Goal: Task Accomplishment & Management: Complete application form

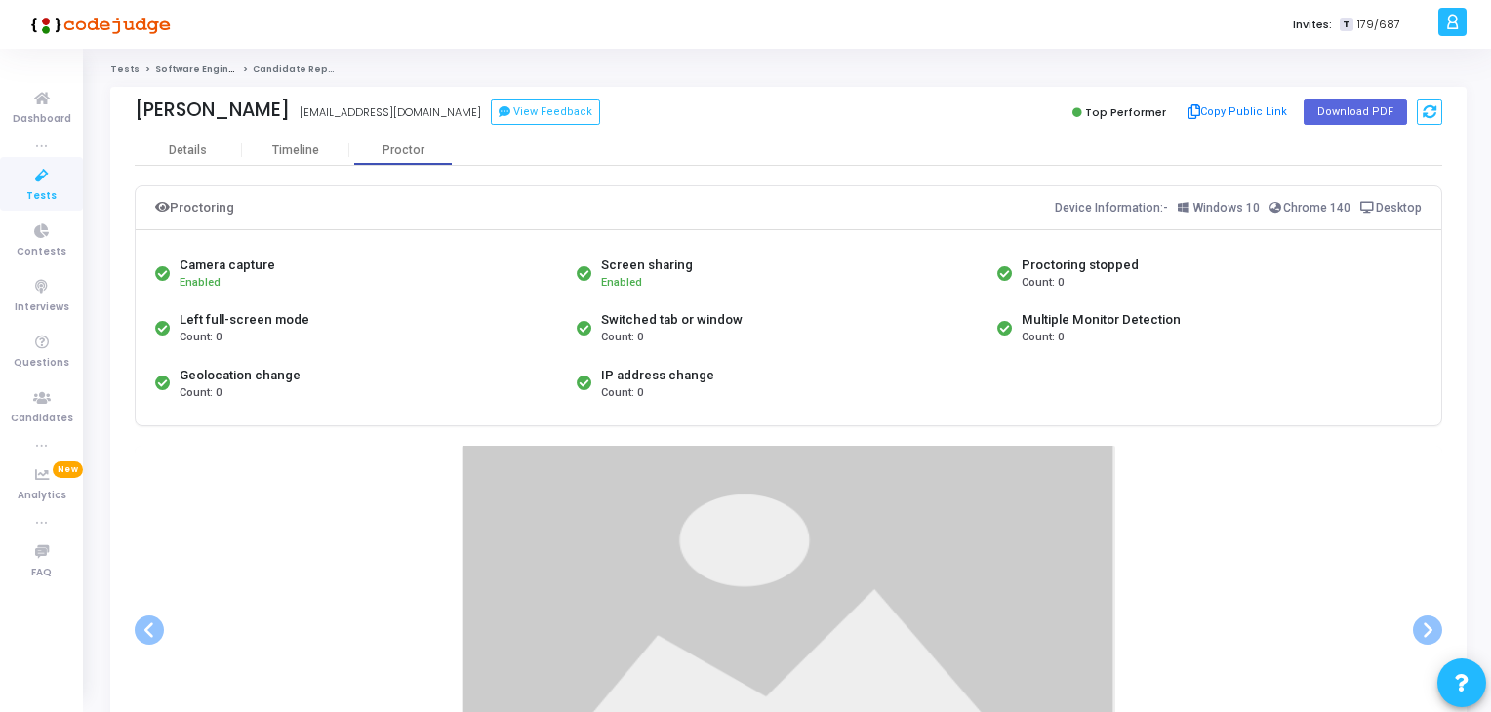
click at [5, 173] on link "Tests" at bounding box center [41, 184] width 83 height 54
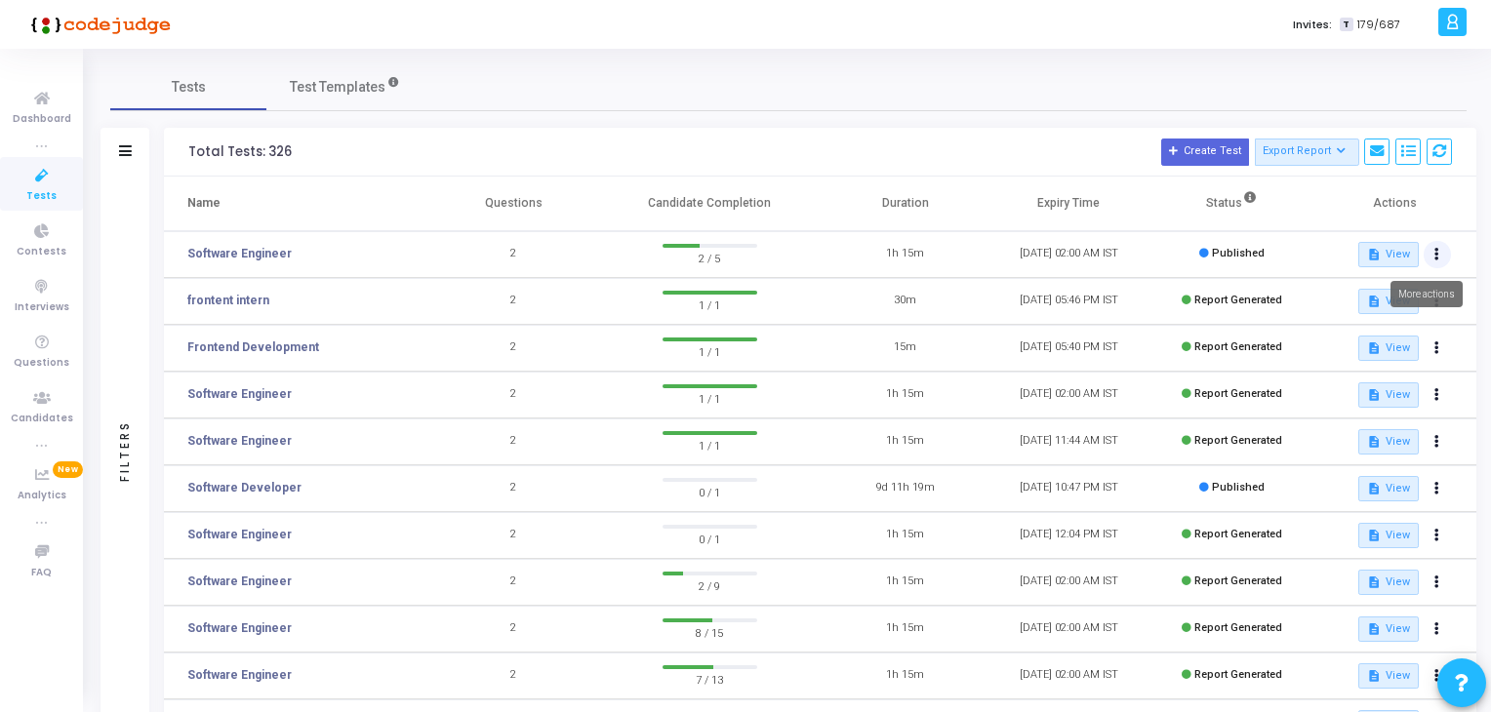
click at [1429, 255] on button at bounding box center [1437, 254] width 27 height 27
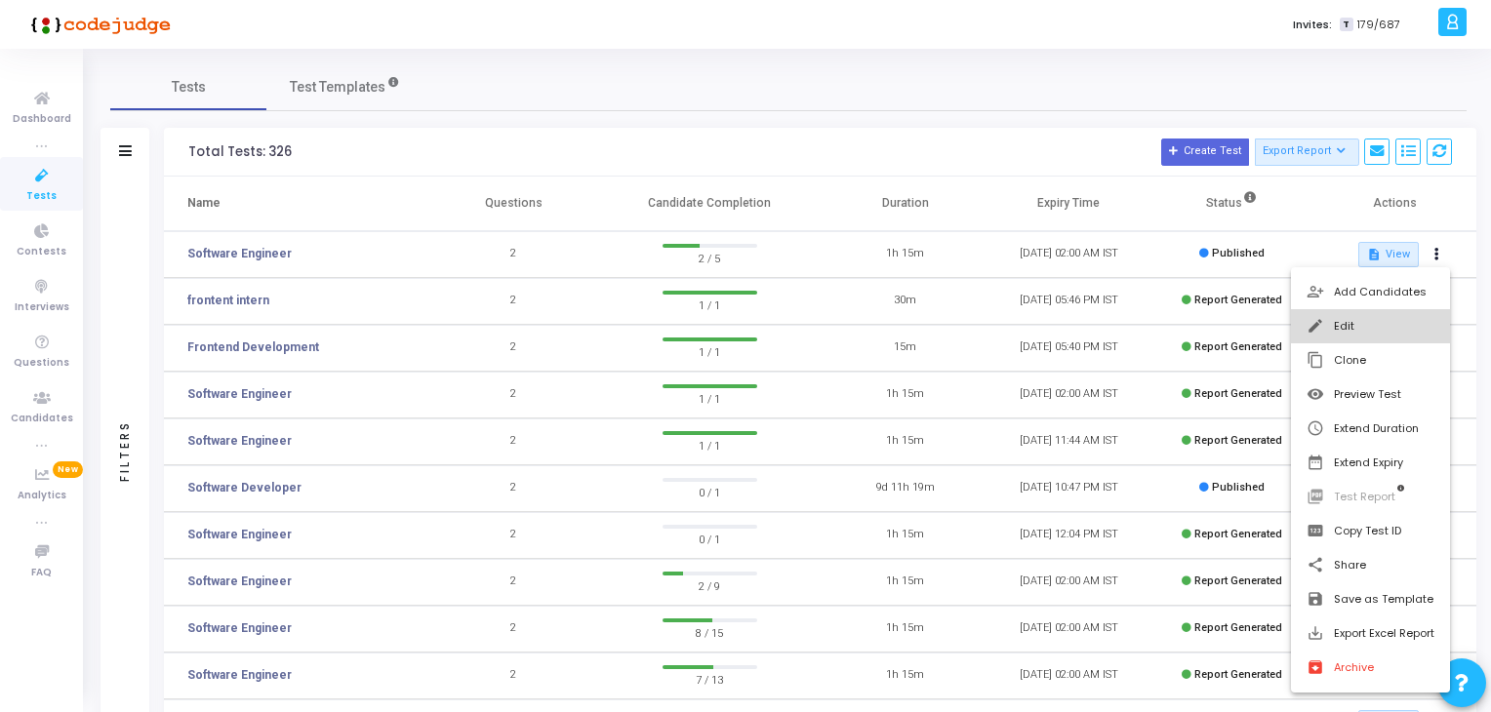
click at [1400, 321] on button "edit Edit" at bounding box center [1370, 326] width 159 height 34
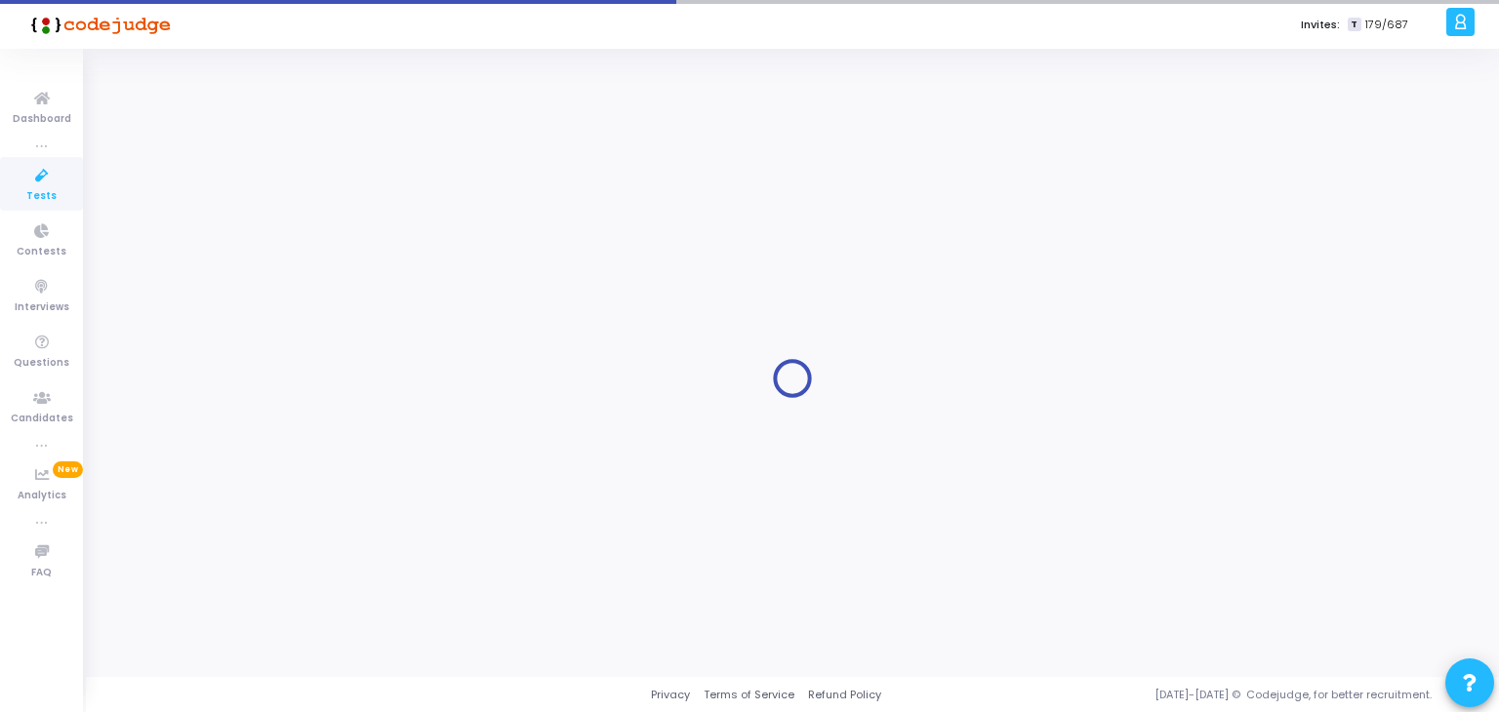
type input "Software Engineer"
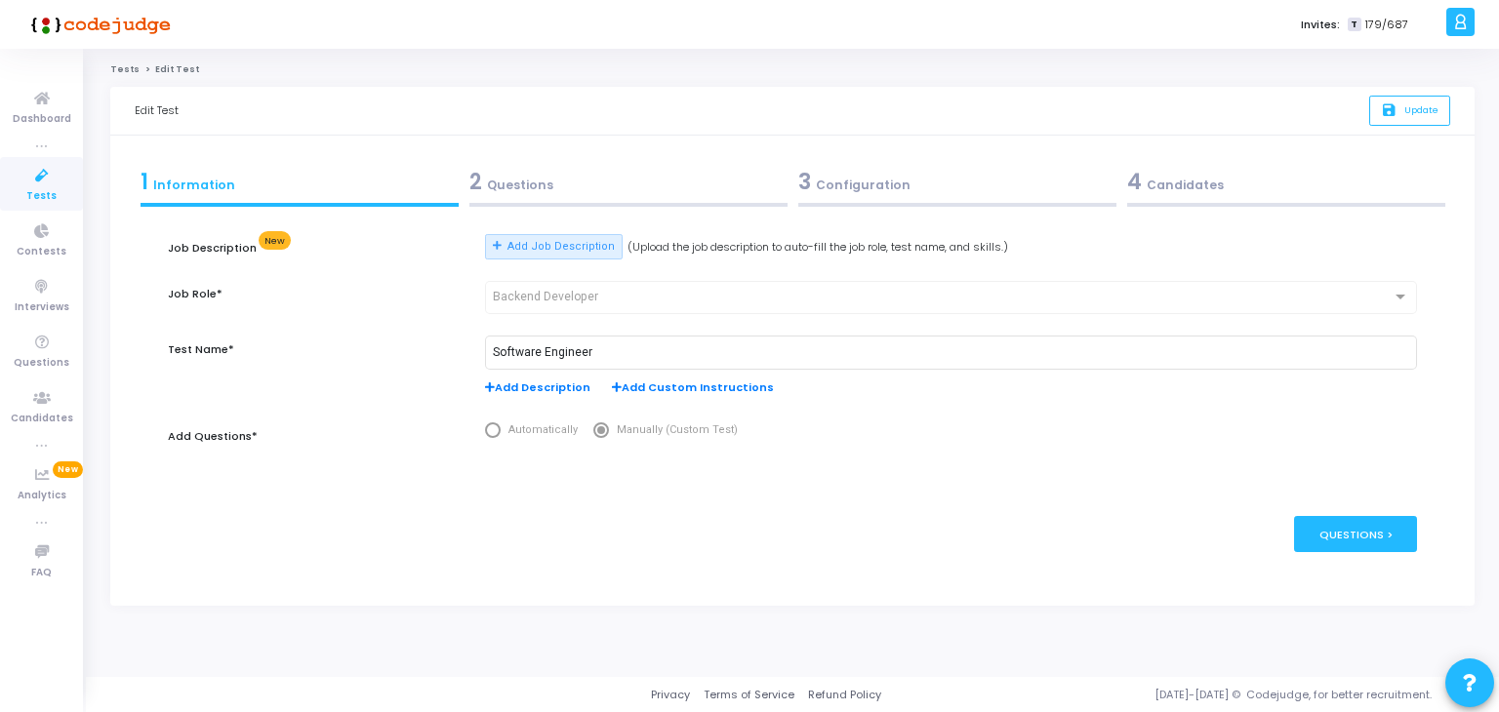
click at [0, 200] on link "Tests" at bounding box center [41, 184] width 83 height 54
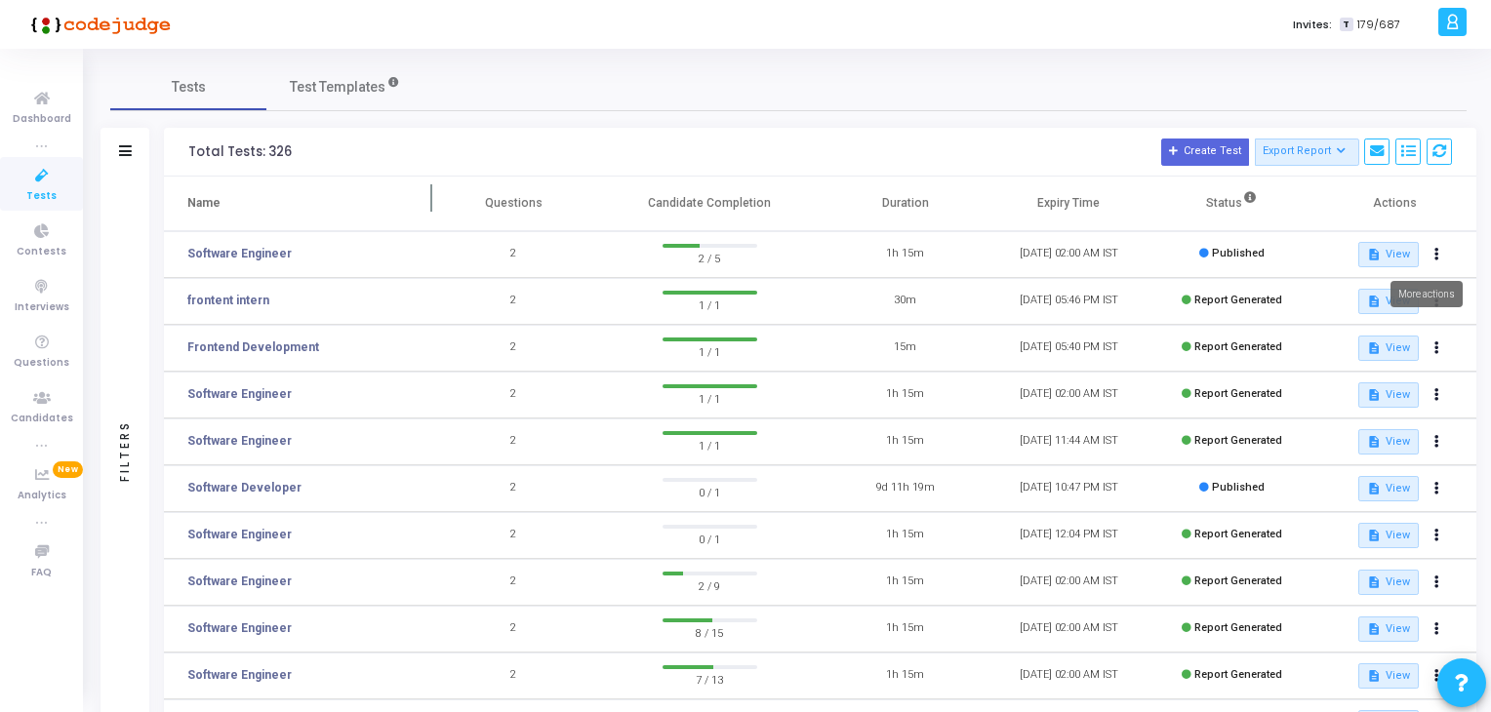
click at [1436, 251] on icon at bounding box center [1436, 255] width 5 height 10
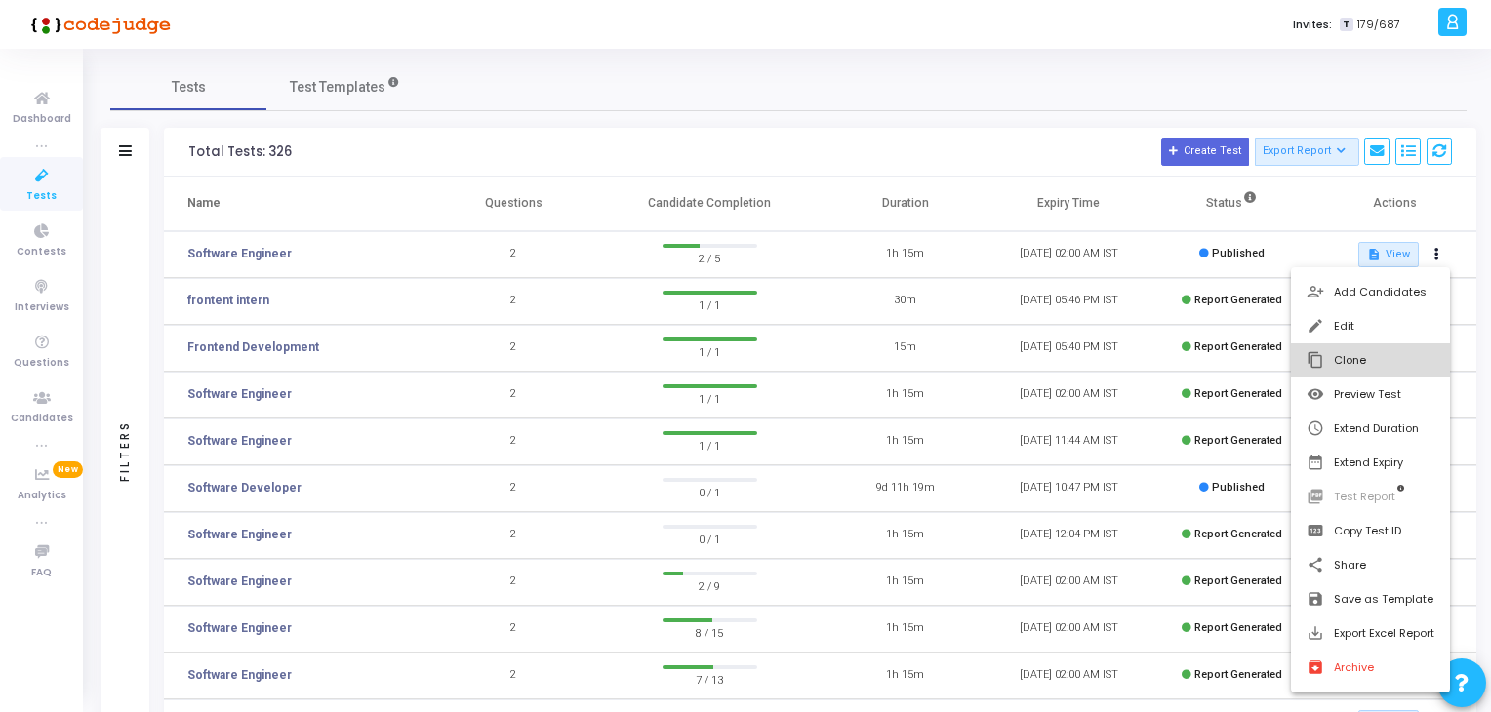
click at [1346, 359] on button "content_copy Clone" at bounding box center [1370, 360] width 159 height 34
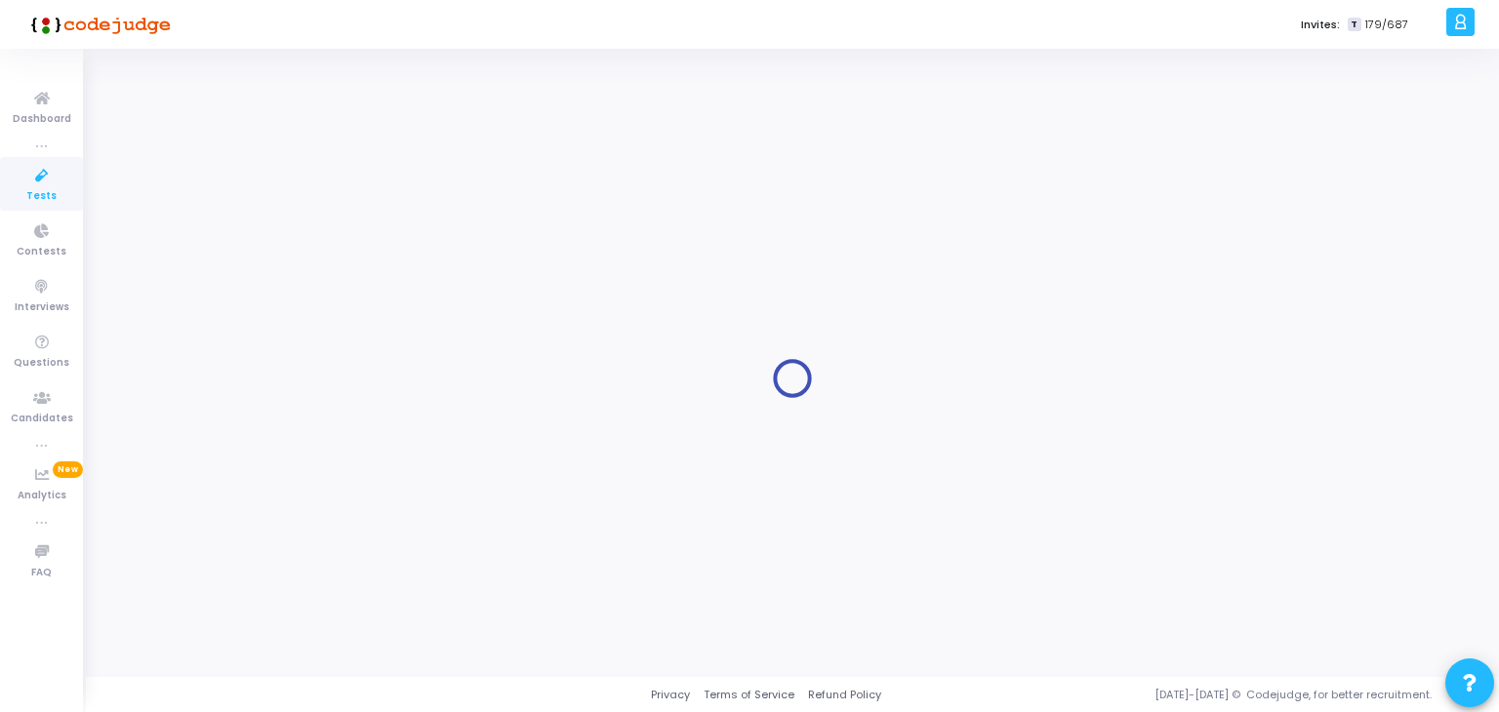
type input "Software Engineer"
radio input "true"
type input "10/10/2025, 2:00 AM"
type input "1"
type input "15"
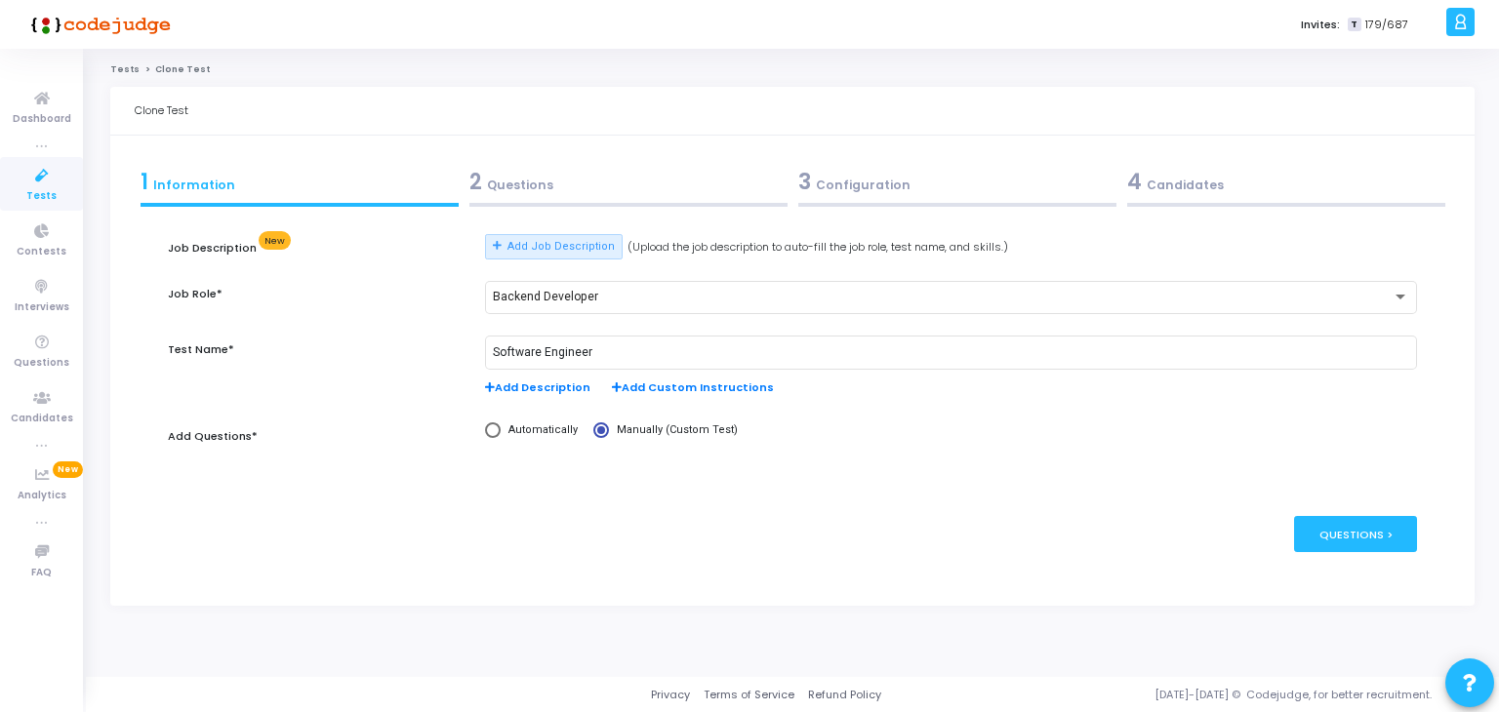
click at [870, 177] on div "3 Configuration" at bounding box center [957, 182] width 318 height 32
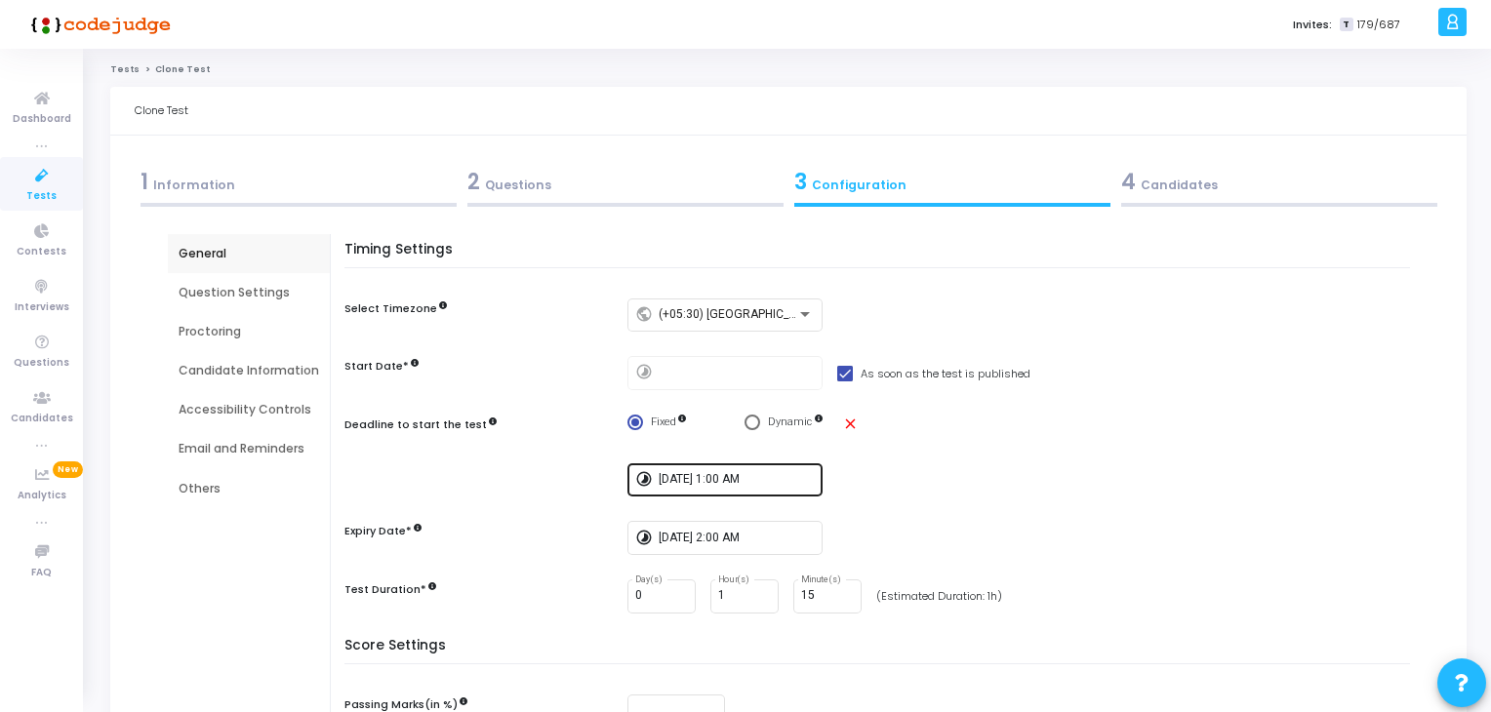
click at [744, 483] on input "10/10/2025, 1:00 AM" at bounding box center [737, 480] width 156 height 14
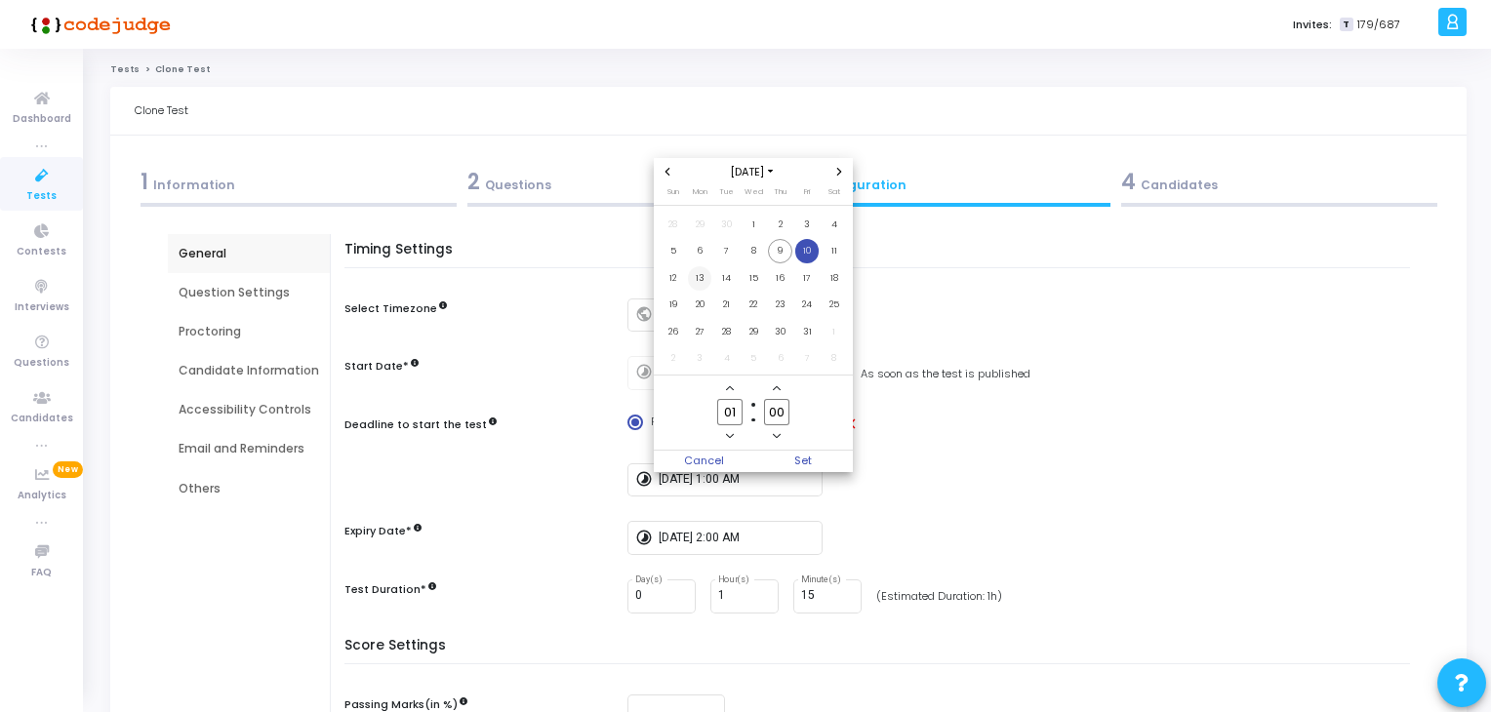
click at [701, 284] on span "13" at bounding box center [700, 278] width 24 height 24
click at [790, 465] on span "Set" at bounding box center [803, 461] width 100 height 21
type input "10/13/2025, 1:00 AM"
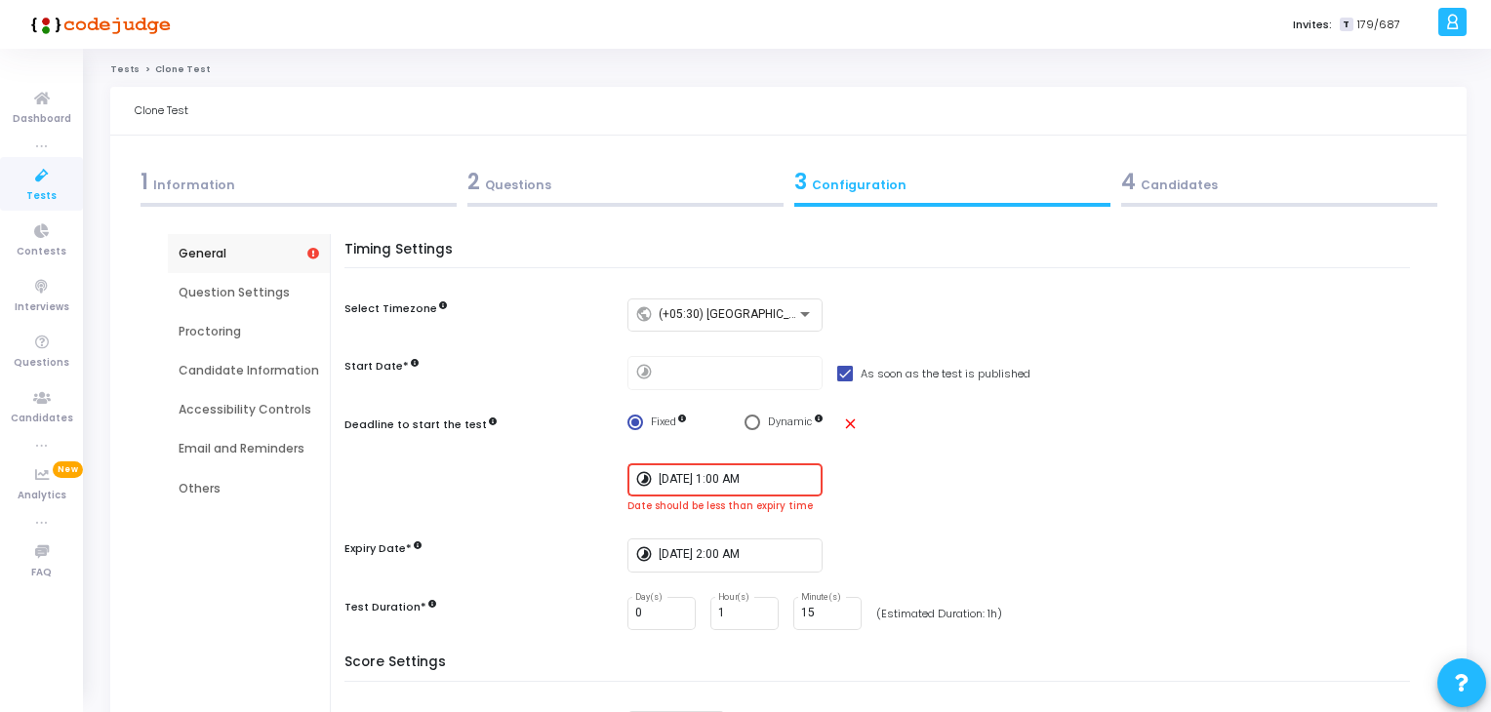
click at [762, 533] on div "Timing Settings Select Timezone public (+05:30) Asia/Calcutta Start Date* timel…" at bounding box center [882, 449] width 1056 height 414
click at [761, 536] on div "10/10/2025, 2:00 AM" at bounding box center [737, 554] width 156 height 36
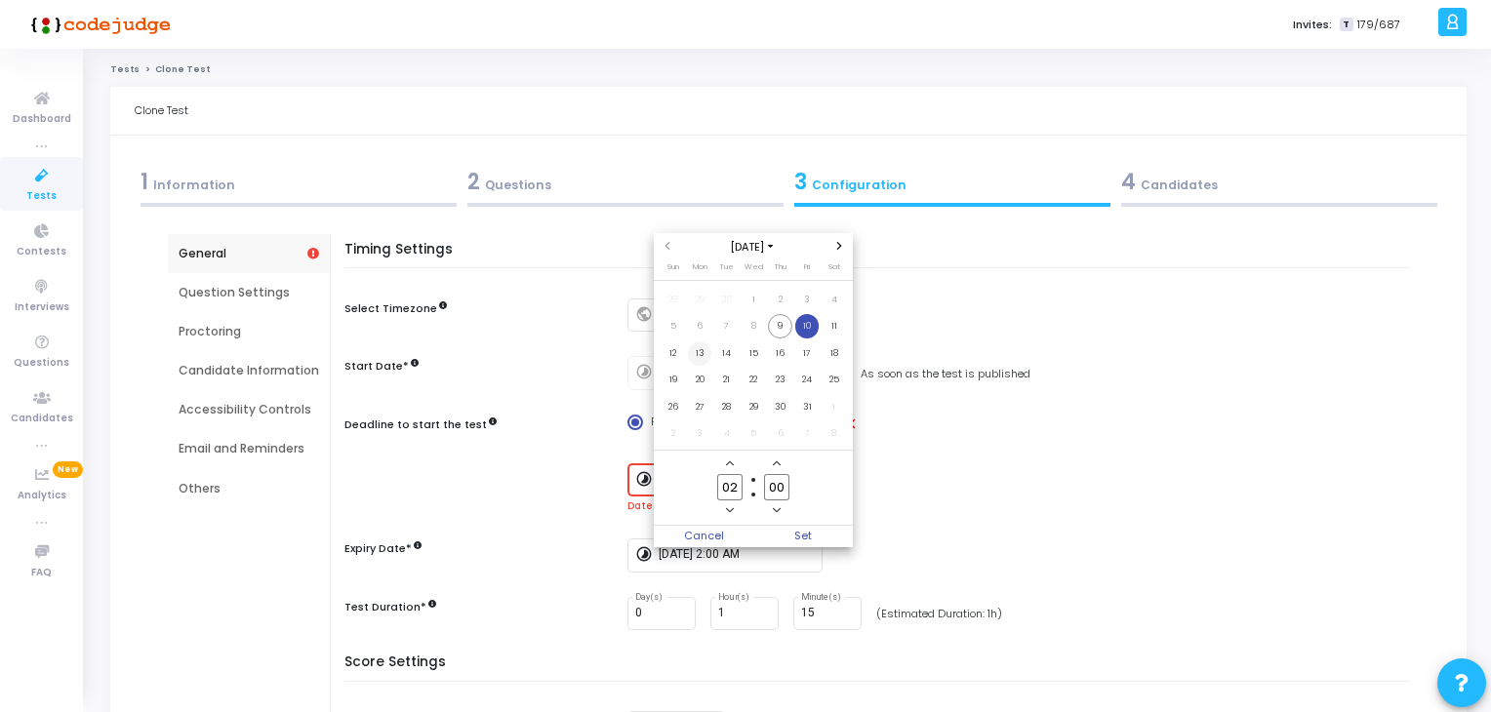
click at [699, 350] on span "13" at bounding box center [700, 354] width 24 height 24
click at [795, 526] on span "Set" at bounding box center [803, 536] width 100 height 21
type input "10/13/2025, 2:00 AM"
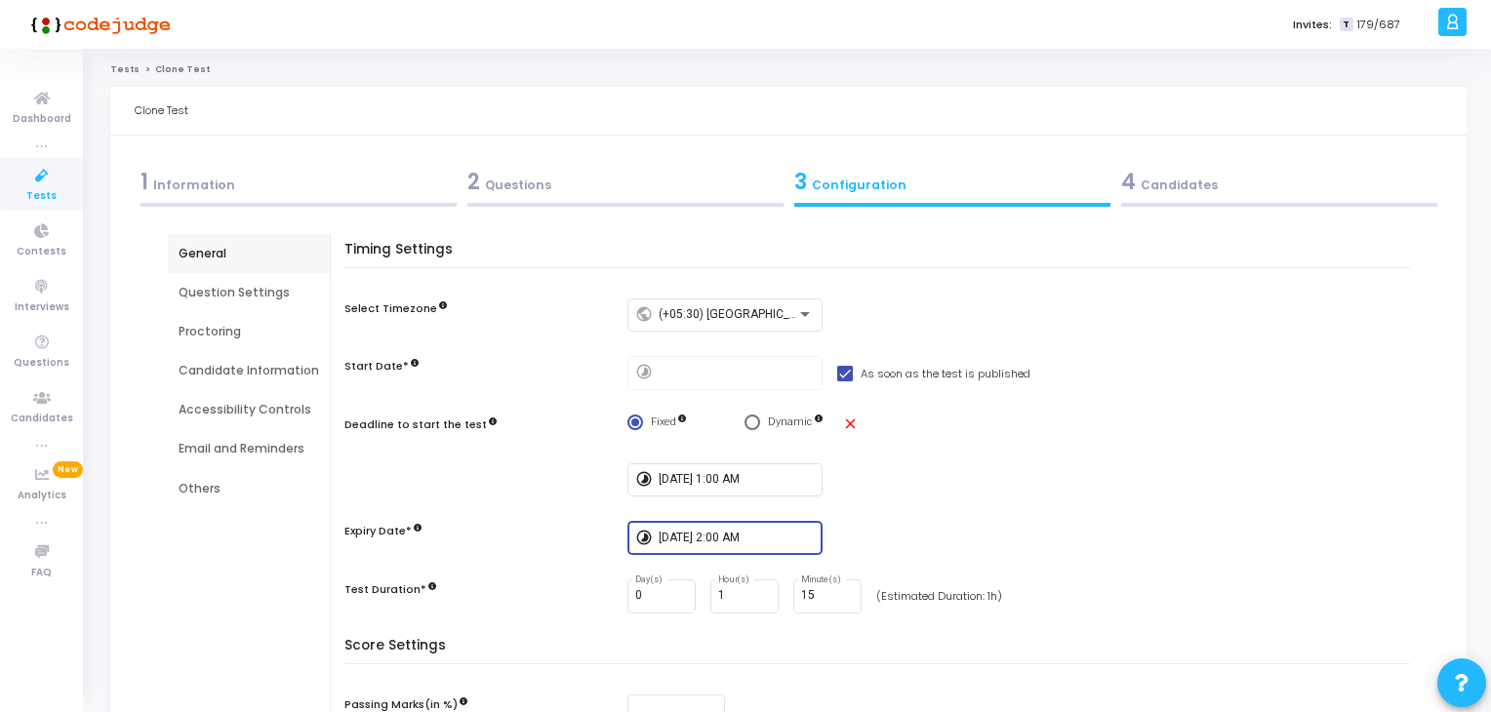
click at [1180, 169] on div "4 Candidates" at bounding box center [1279, 182] width 316 height 32
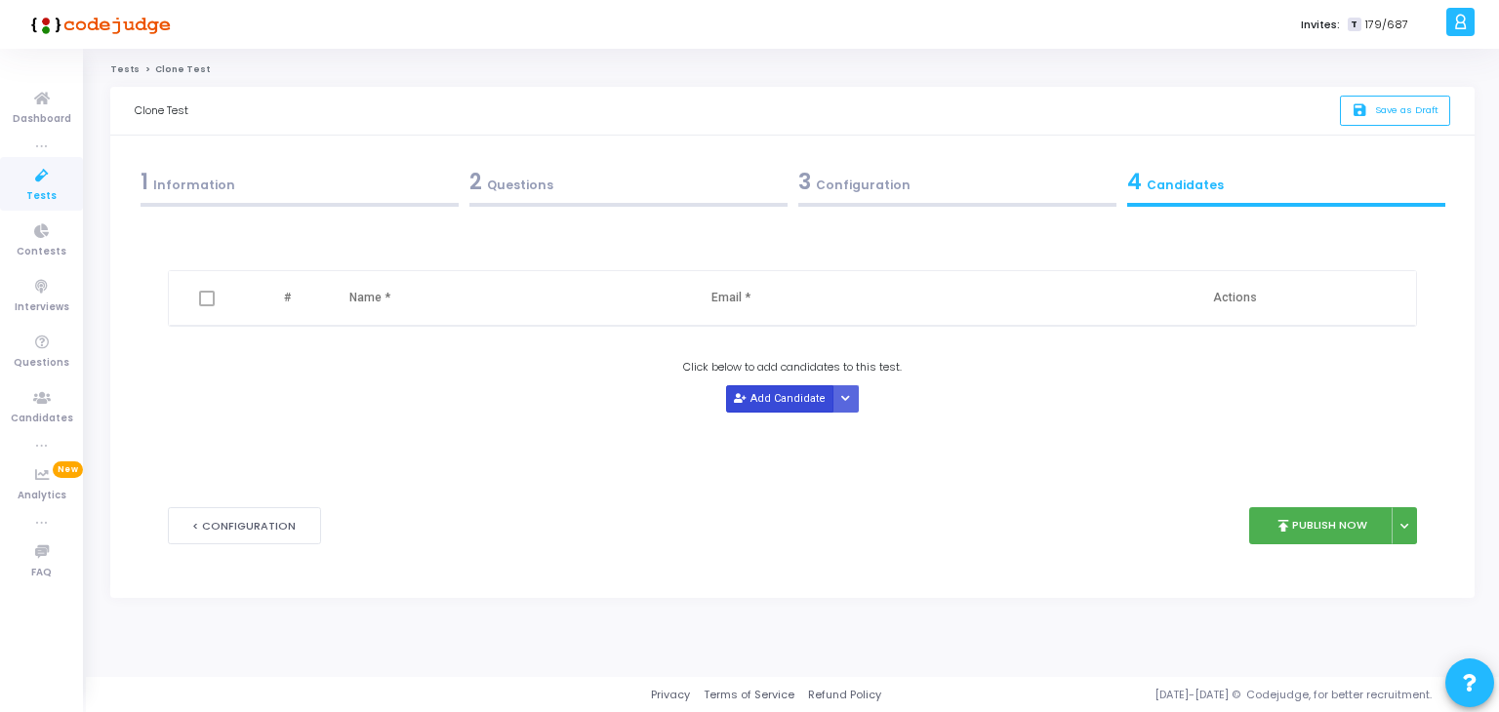
click at [801, 399] on button "Add Candidate" at bounding box center [779, 398] width 107 height 26
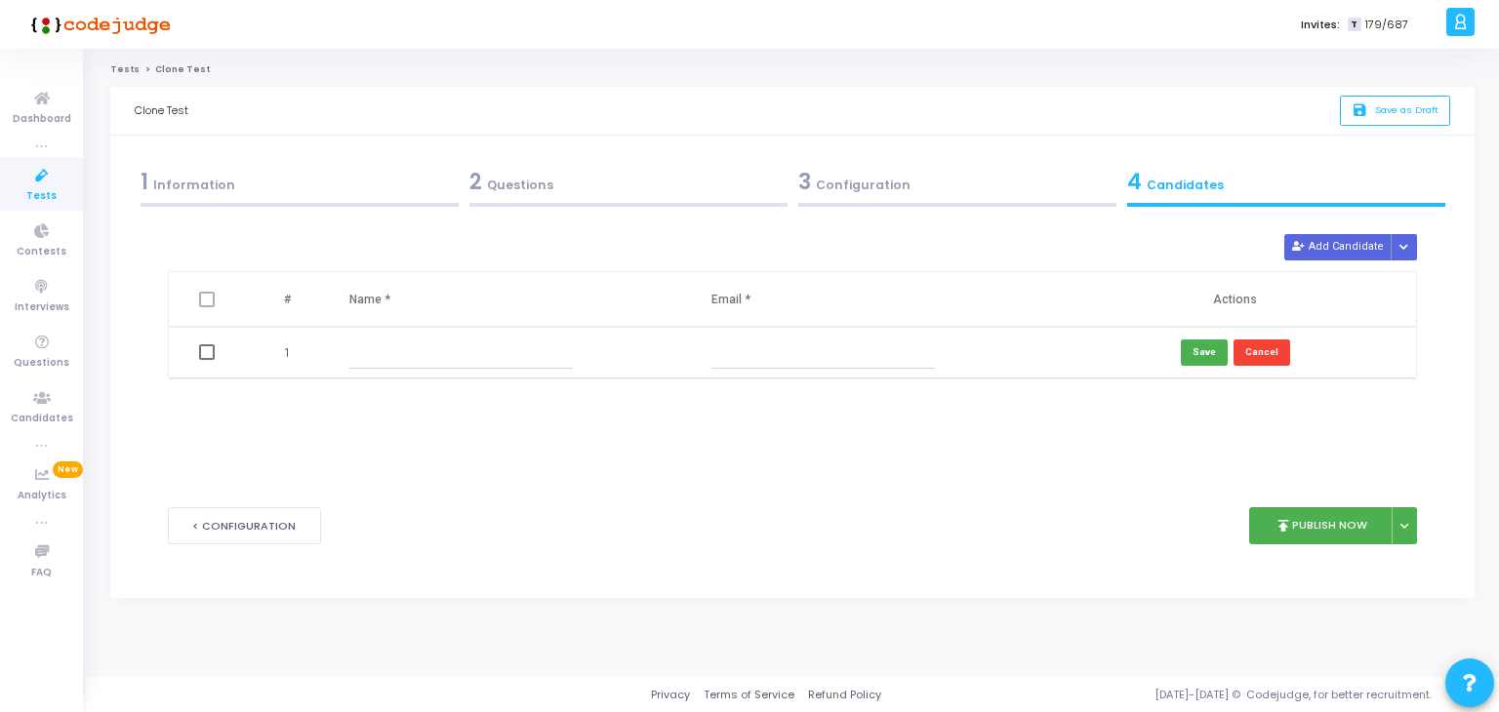
click at [565, 365] on input "text" at bounding box center [460, 353] width 223 height 32
paste input "RAKESH R"
type input "RAKESH R"
click at [783, 349] on input "text" at bounding box center [822, 353] width 223 height 32
paste input "rakeshrkz15798@gmail.com"
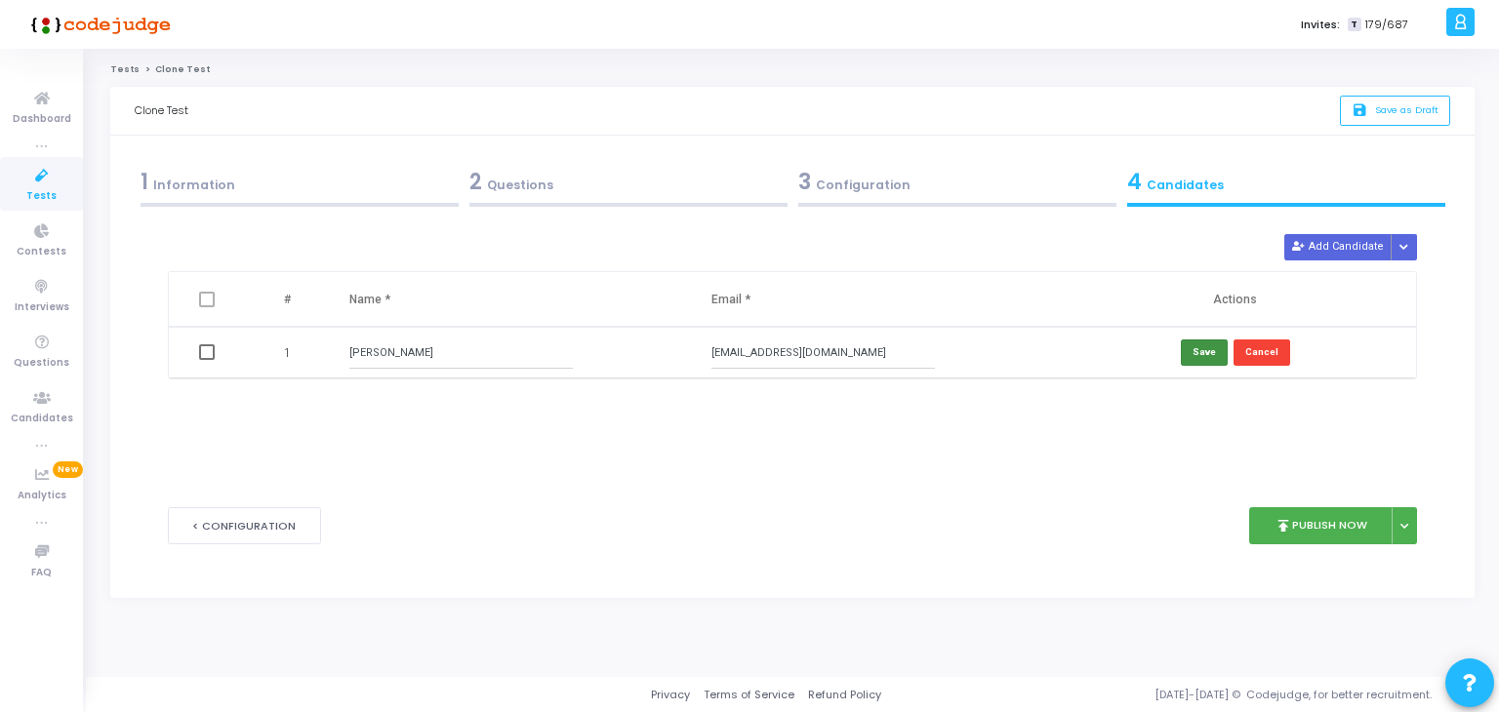
type input "rakeshrkz15798@gmail.com"
click at [1191, 349] on button "Save" at bounding box center [1204, 353] width 47 height 26
click at [925, 187] on div "3 Configuration" at bounding box center [957, 182] width 318 height 32
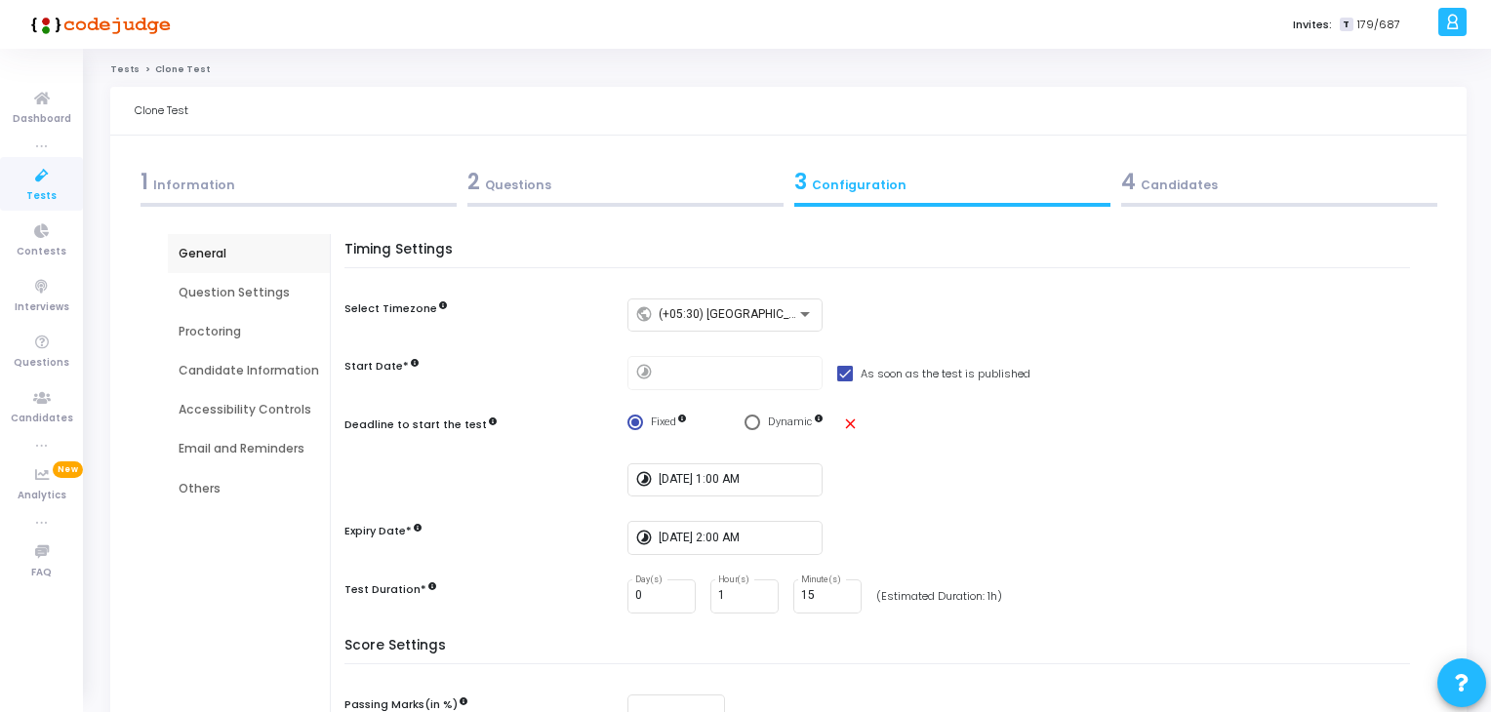
click at [665, 170] on div "2 Questions" at bounding box center [625, 182] width 316 height 32
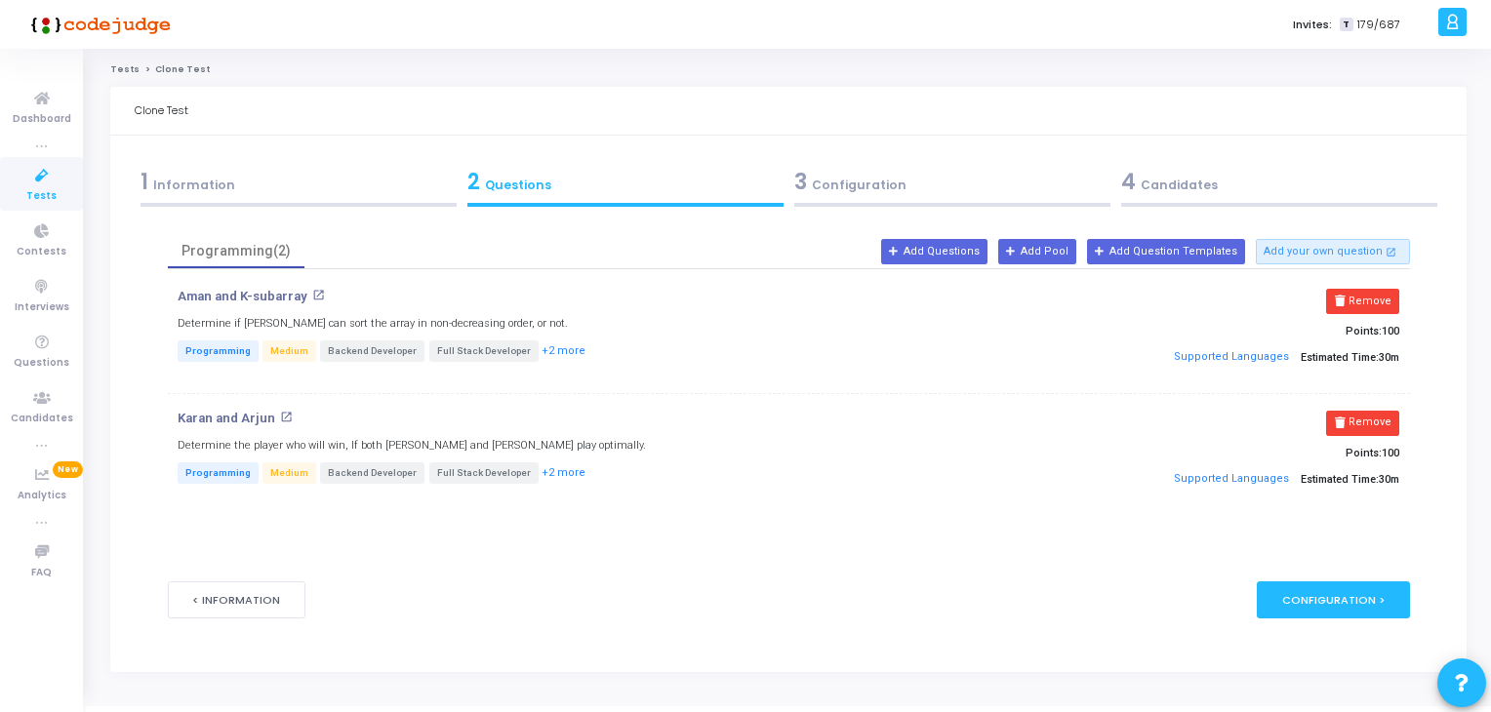
click at [341, 176] on div "1 Information" at bounding box center [299, 182] width 316 height 32
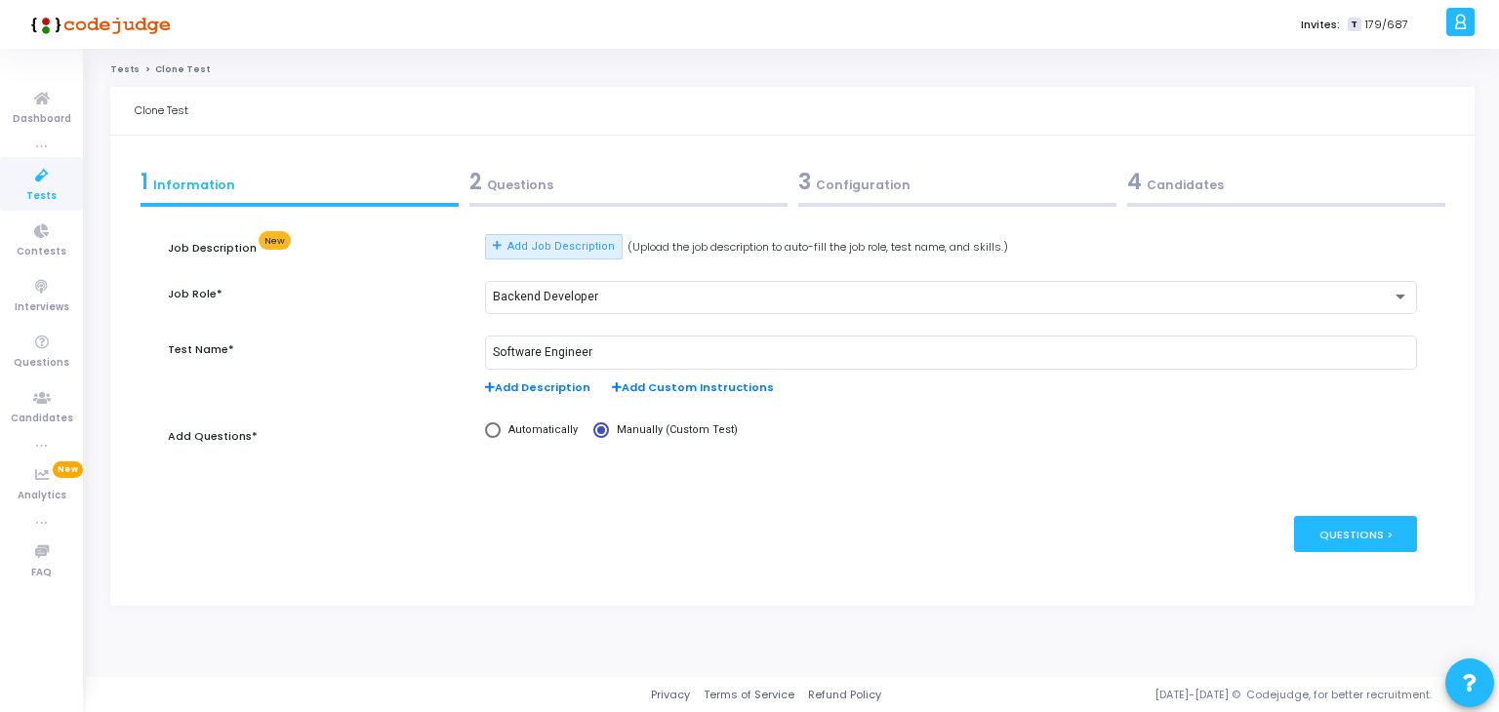
click at [658, 179] on div "2 Questions" at bounding box center [628, 182] width 318 height 32
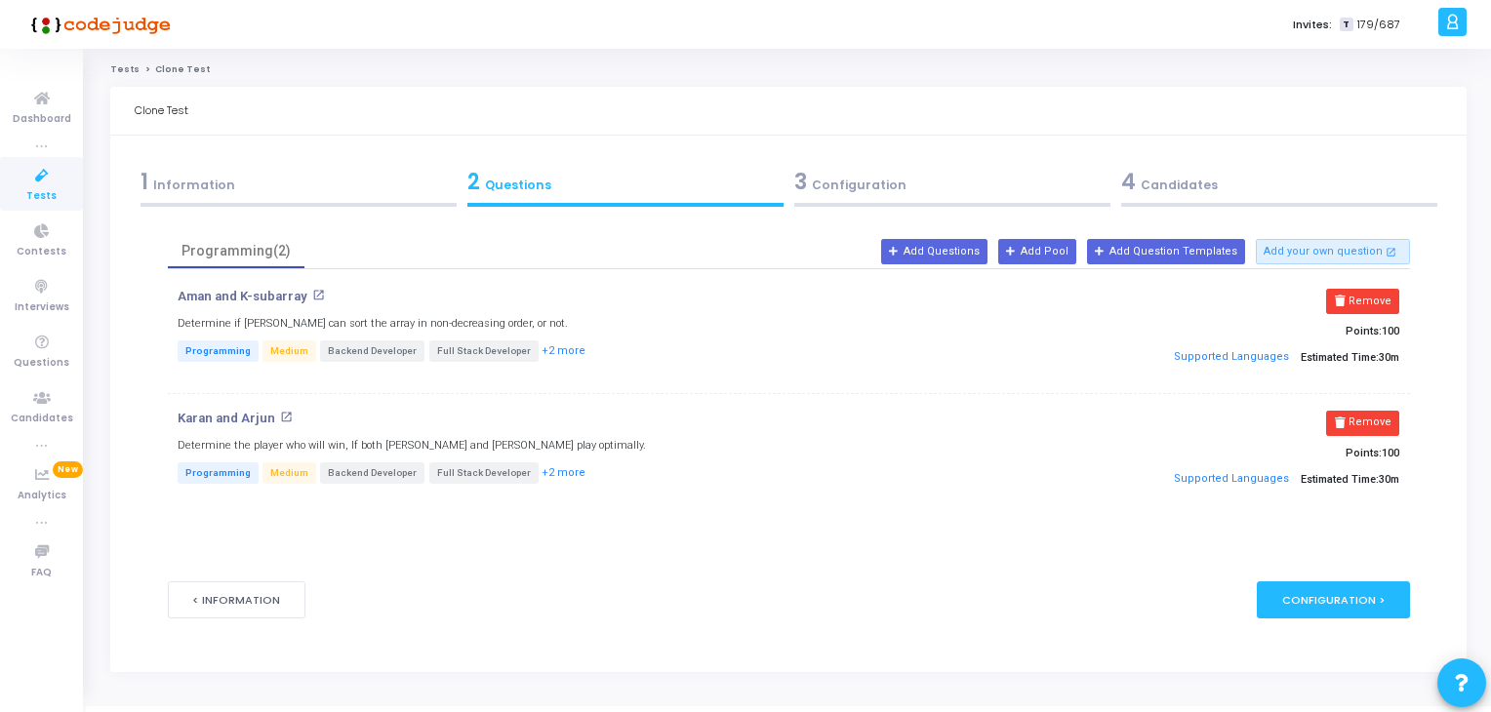
click at [948, 189] on div "3 Configuration" at bounding box center [952, 182] width 316 height 32
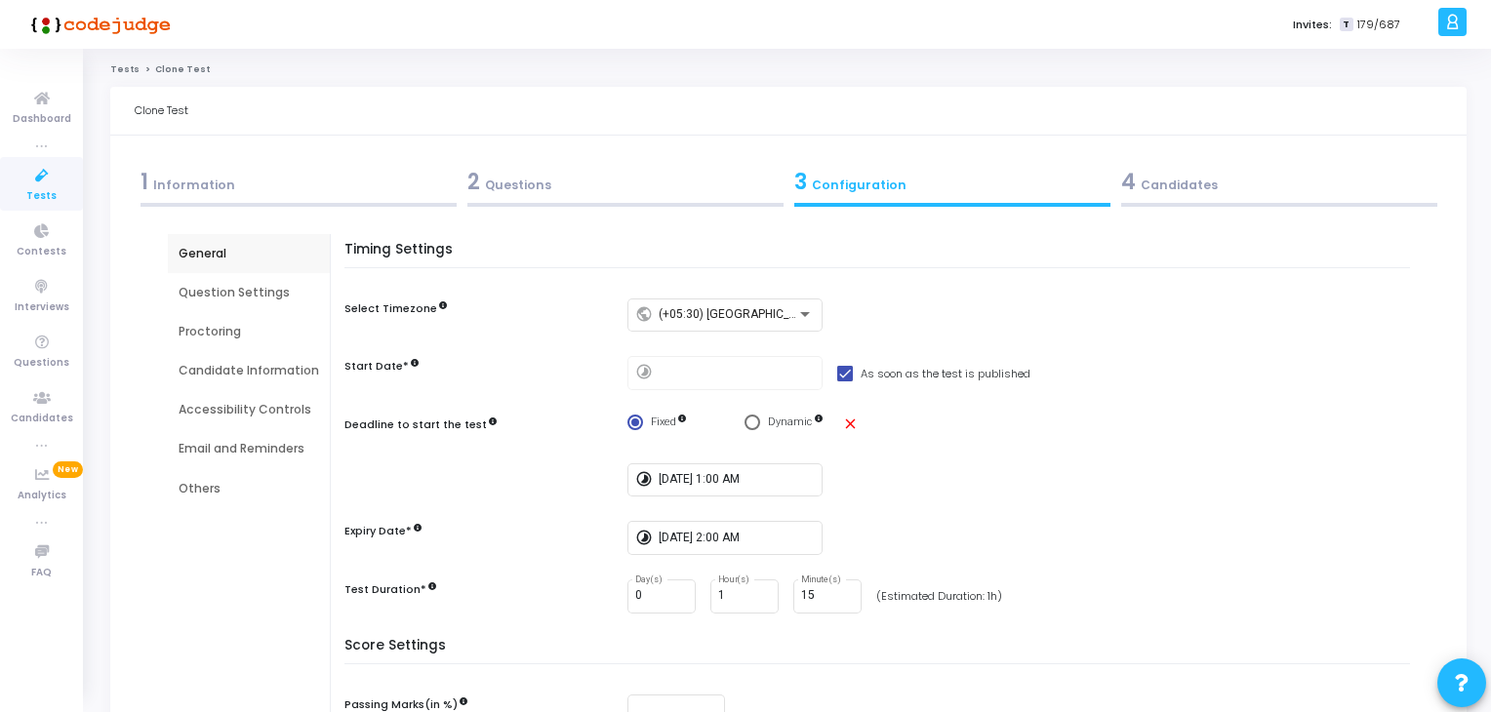
click at [1185, 194] on div "4 Candidates" at bounding box center [1279, 182] width 316 height 32
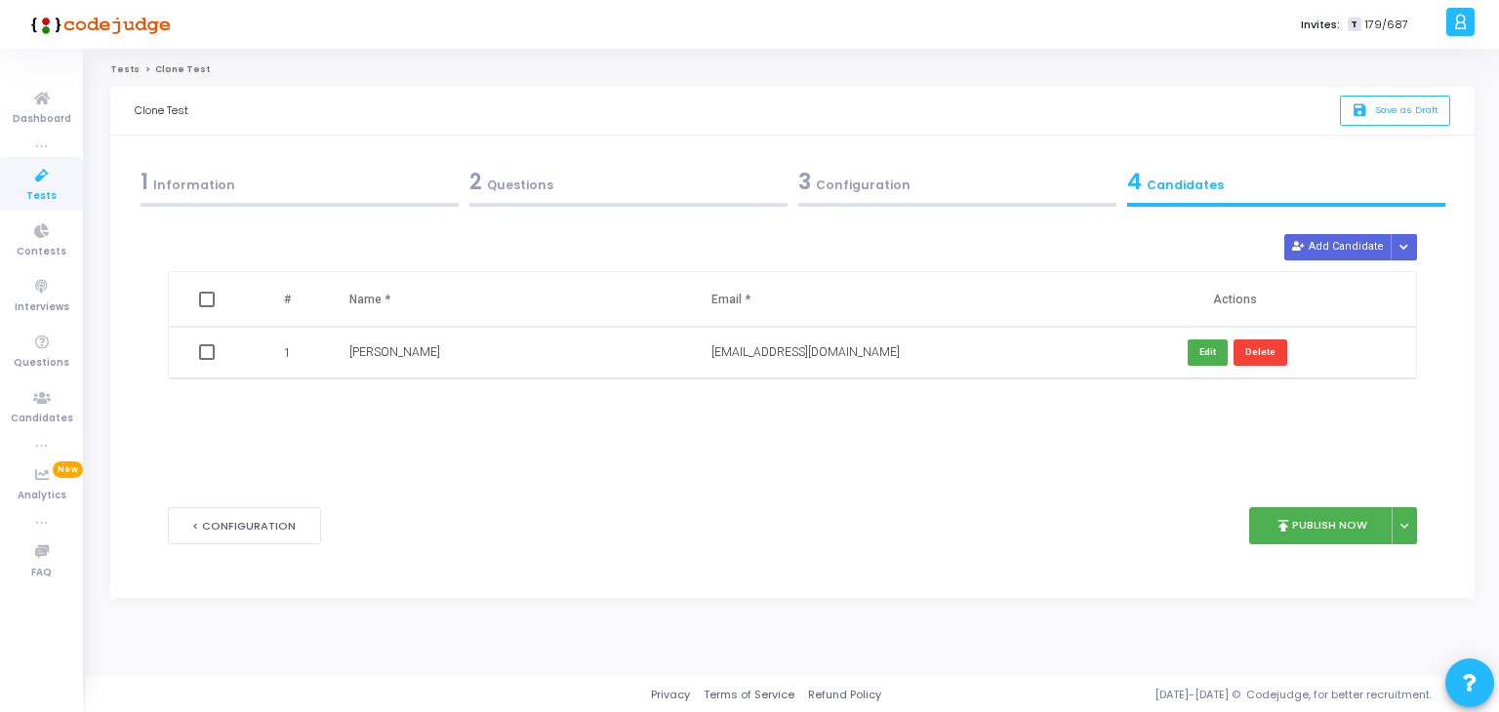
click at [1025, 203] on div at bounding box center [957, 205] width 318 height 4
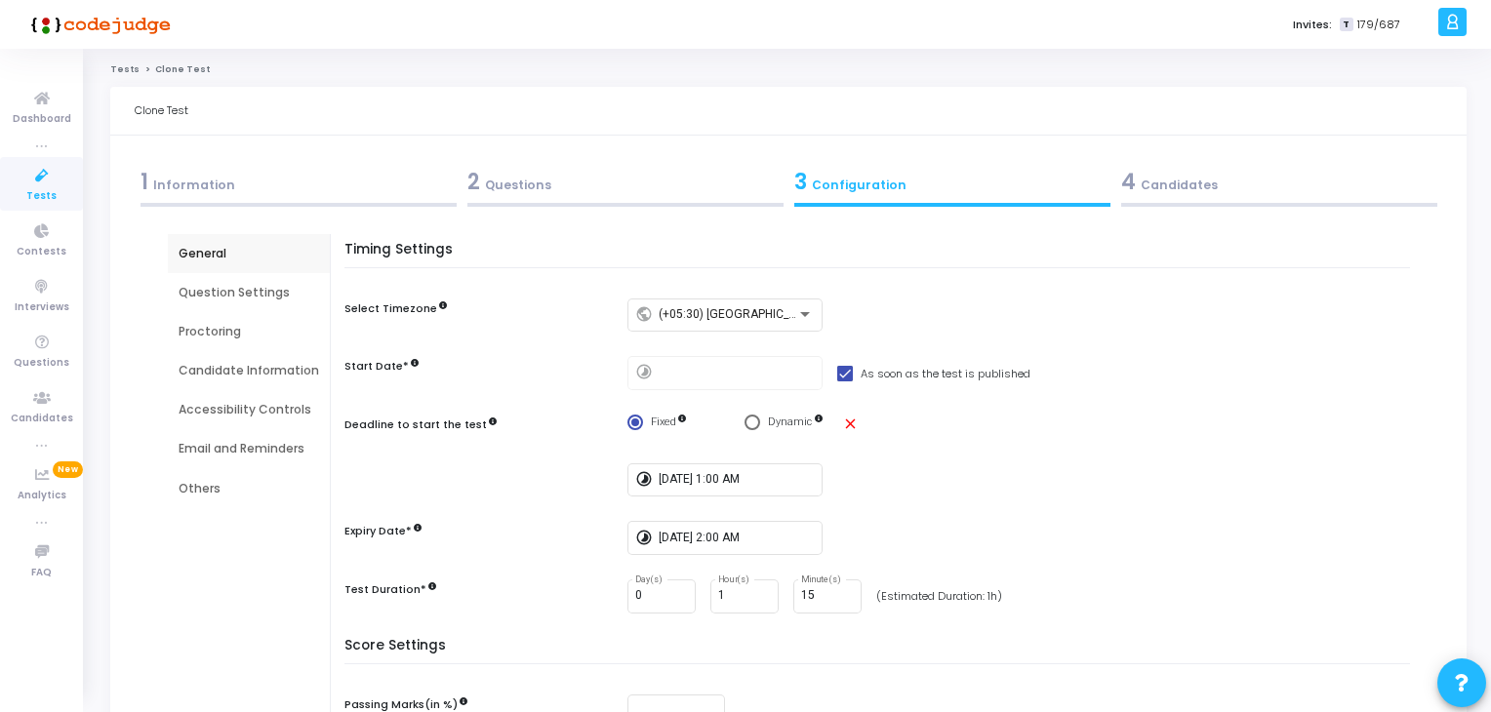
click at [1152, 177] on div "4 Candidates" at bounding box center [1279, 182] width 316 height 32
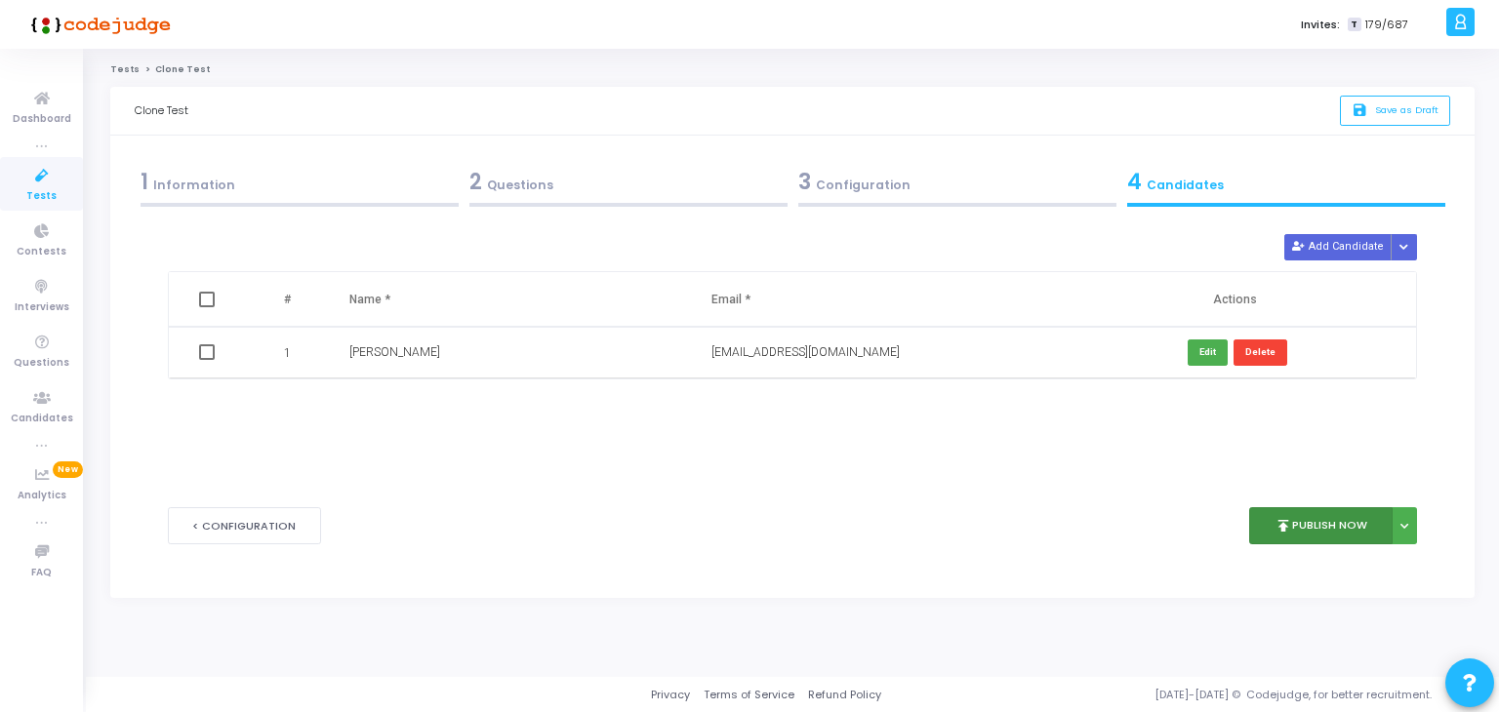
click at [1350, 517] on button "publish Publish Now" at bounding box center [1320, 526] width 143 height 38
